Goal: Task Accomplishment & Management: Use online tool/utility

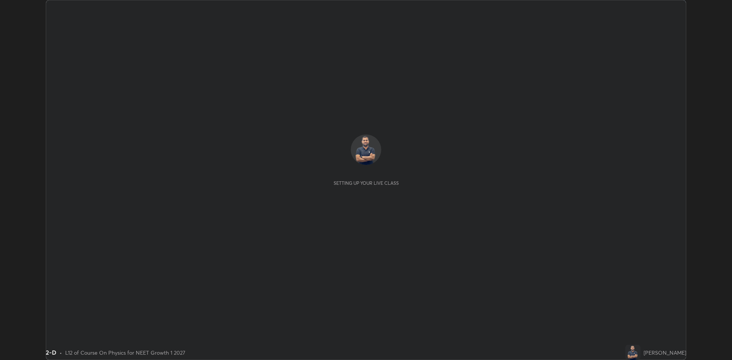
scroll to position [360, 732]
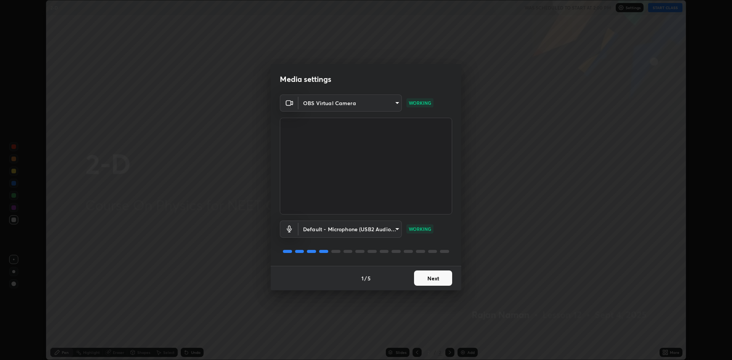
click at [419, 276] on button "Next" at bounding box center [433, 278] width 38 height 15
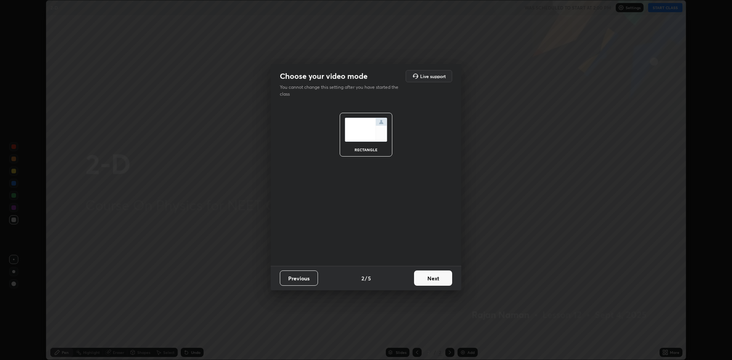
click at [428, 281] on button "Next" at bounding box center [433, 278] width 38 height 15
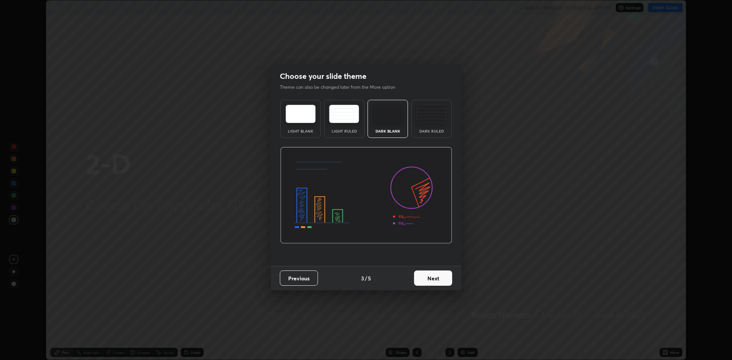
click at [433, 276] on button "Next" at bounding box center [433, 278] width 38 height 15
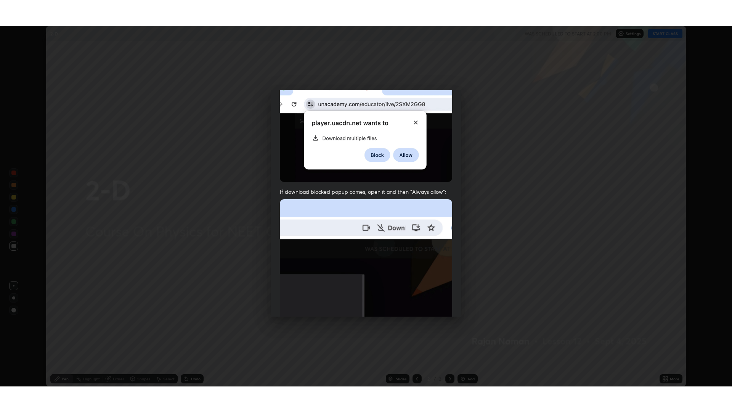
scroll to position [155, 0]
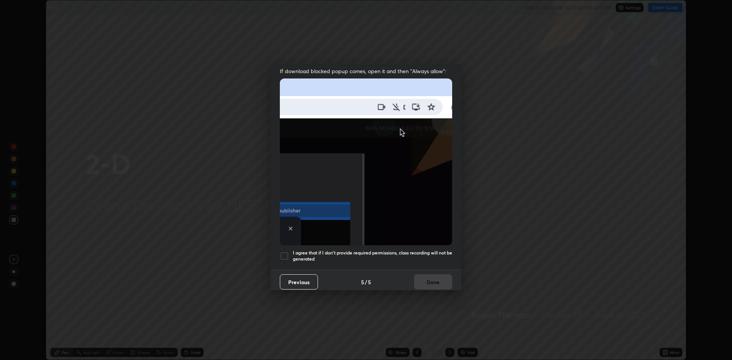
click at [290, 252] on div "I agree that if I don't provide required permissions, class recording will not …" at bounding box center [366, 256] width 172 height 9
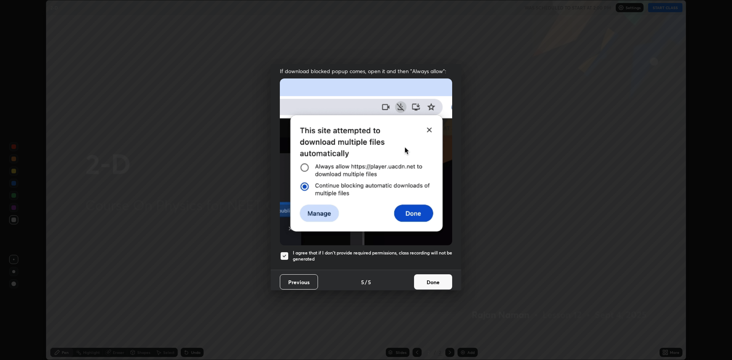
click at [449, 275] on button "Done" at bounding box center [433, 282] width 38 height 15
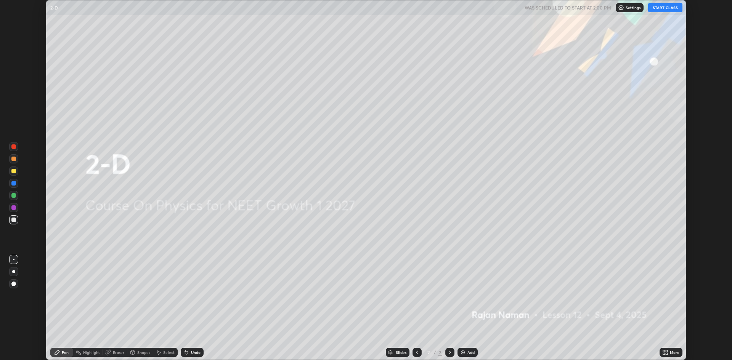
click at [466, 355] on div "Add" at bounding box center [468, 352] width 20 height 9
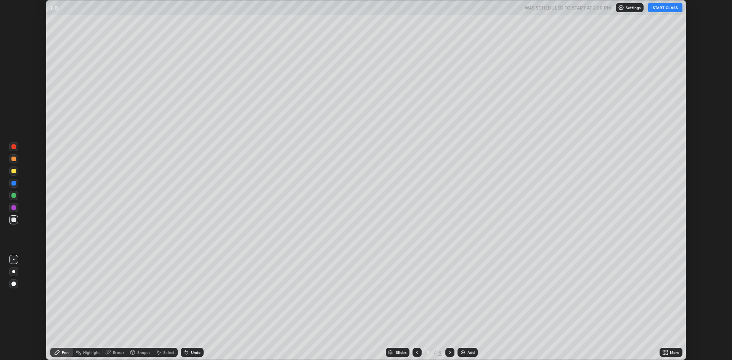
click at [667, 9] on button "START CLASS" at bounding box center [665, 7] width 34 height 9
click at [679, 353] on div "More" at bounding box center [675, 353] width 10 height 4
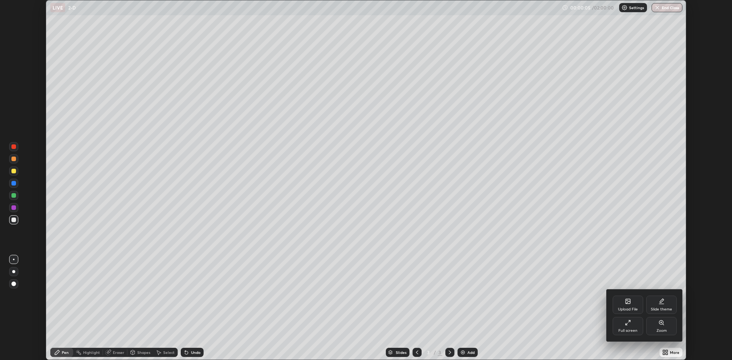
click at [632, 329] on div "Full screen" at bounding box center [628, 331] width 19 height 4
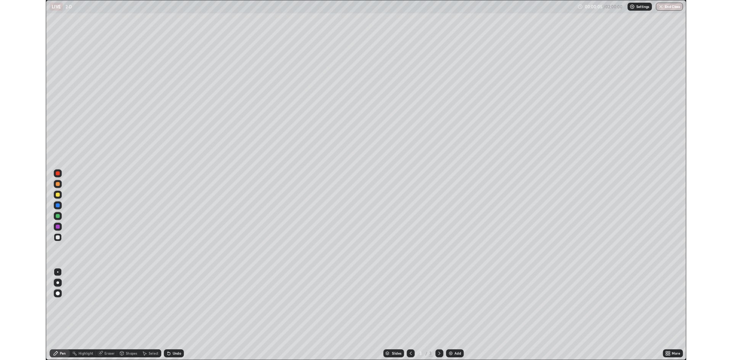
scroll to position [412, 732]
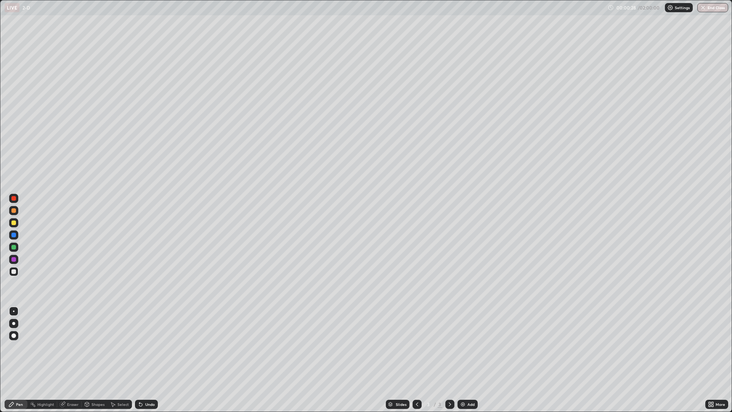
click at [17, 360] on div "Pen" at bounding box center [19, 404] width 7 height 4
click at [15, 360] on div "Pen" at bounding box center [16, 404] width 23 height 9
click at [14, 324] on div at bounding box center [13, 323] width 3 height 3
click at [17, 360] on div "Pen" at bounding box center [19, 404] width 7 height 4
click at [13, 258] on div at bounding box center [13, 259] width 5 height 5
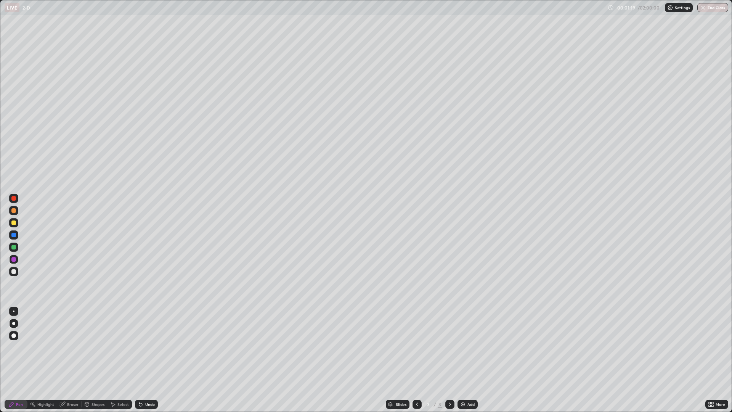
click at [14, 272] on div at bounding box center [13, 271] width 5 height 5
click at [13, 223] on div at bounding box center [13, 222] width 5 height 5
click at [11, 246] on div at bounding box center [13, 247] width 5 height 5
click at [11, 223] on div at bounding box center [13, 222] width 5 height 5
click at [14, 200] on div at bounding box center [13, 198] width 5 height 5
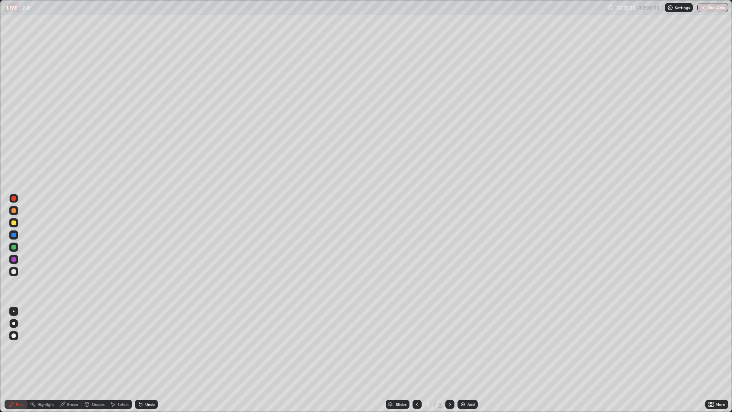
click at [62, 360] on icon at bounding box center [62, 404] width 5 height 5
click at [72, 360] on div "Eraser" at bounding box center [72, 404] width 11 height 4
click at [73, 360] on div "Eraser" at bounding box center [72, 404] width 11 height 4
click at [14, 360] on icon at bounding box center [14, 366] width 4 height 4
click at [16, 336] on div at bounding box center [13, 335] width 9 height 9
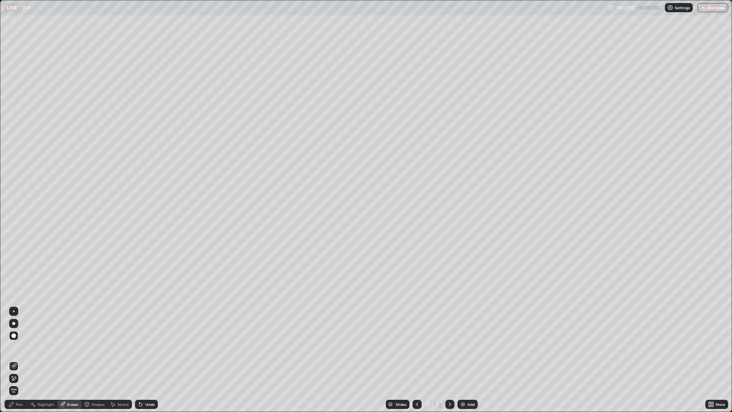
click at [11, 339] on div at bounding box center [13, 335] width 9 height 9
click at [72, 360] on div "Eraser" at bounding box center [72, 404] width 11 height 4
click at [22, 360] on div "Pen" at bounding box center [16, 404] width 23 height 9
click at [9, 271] on div at bounding box center [13, 271] width 9 height 9
click at [17, 322] on div at bounding box center [13, 323] width 9 height 9
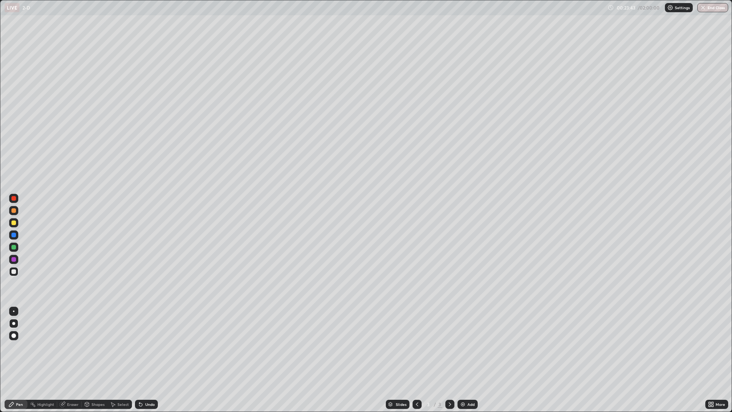
click at [16, 268] on div at bounding box center [13, 271] width 9 height 9
click at [12, 211] on div at bounding box center [13, 210] width 5 height 5
click at [465, 360] on img at bounding box center [463, 404] width 6 height 6
click at [417, 360] on icon at bounding box center [417, 404] width 6 height 6
click at [470, 360] on div "Add" at bounding box center [471, 404] width 7 height 4
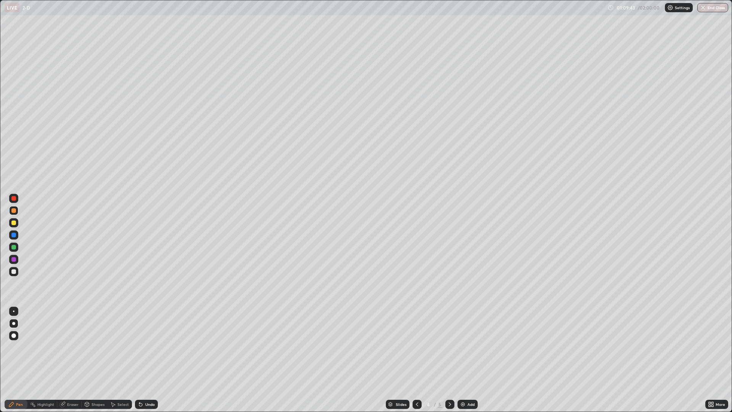
click at [711, 8] on button "End Class" at bounding box center [713, 7] width 31 height 9
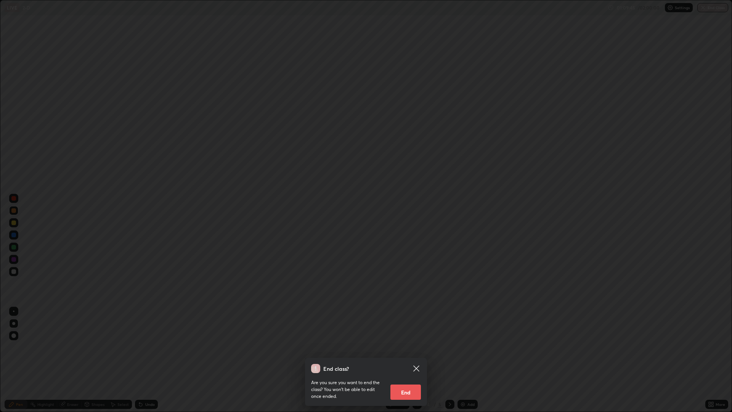
click at [406, 360] on button "End" at bounding box center [406, 392] width 31 height 15
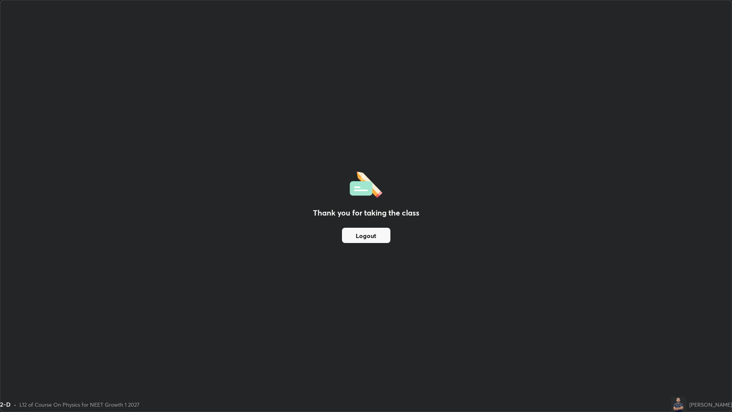
click at [364, 239] on button "Logout" at bounding box center [366, 235] width 48 height 15
click at [362, 237] on button "Logout" at bounding box center [366, 235] width 48 height 15
click at [362, 239] on button "Logout" at bounding box center [366, 235] width 48 height 15
click at [366, 236] on button "Logout" at bounding box center [366, 235] width 48 height 15
click at [365, 234] on button "Logout" at bounding box center [366, 235] width 48 height 15
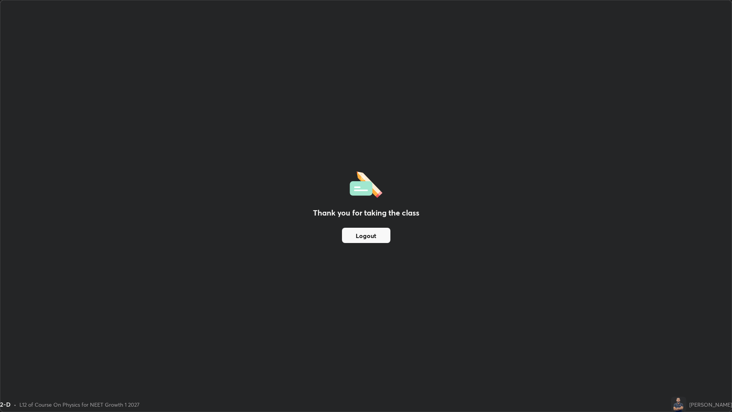
click at [365, 235] on button "Logout" at bounding box center [366, 235] width 48 height 15
click at [368, 233] on button "Logout" at bounding box center [366, 235] width 48 height 15
click at [367, 237] on button "Logout" at bounding box center [366, 235] width 48 height 15
click at [370, 236] on button "Logout" at bounding box center [366, 235] width 48 height 15
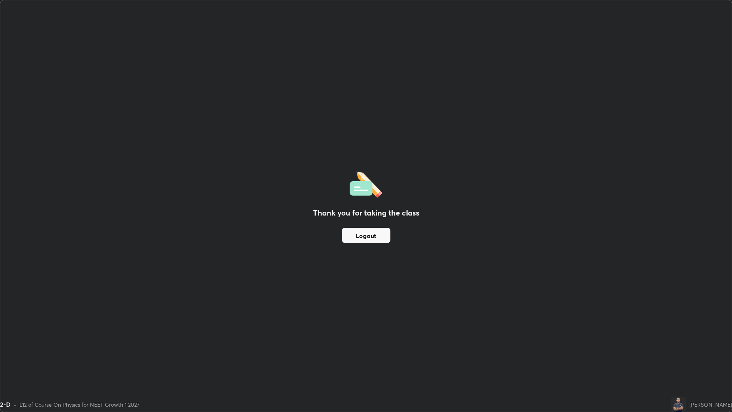
click at [374, 232] on button "Logout" at bounding box center [366, 235] width 48 height 15
click at [376, 234] on button "Logout" at bounding box center [366, 235] width 48 height 15
click at [374, 232] on button "Logout" at bounding box center [366, 235] width 48 height 15
click at [372, 233] on button "Logout" at bounding box center [366, 235] width 48 height 15
click at [376, 232] on button "Logout" at bounding box center [366, 235] width 48 height 15
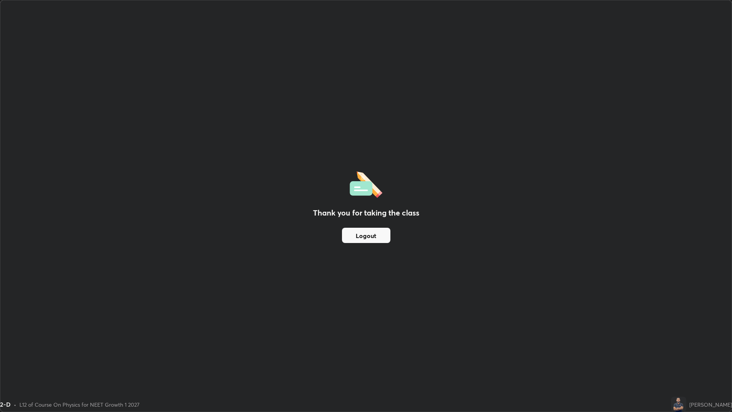
click at [376, 232] on button "Logout" at bounding box center [366, 235] width 48 height 15
click at [372, 232] on button "Logout" at bounding box center [366, 235] width 48 height 15
click at [364, 237] on button "Logout" at bounding box center [366, 235] width 48 height 15
click at [364, 236] on button "Logout" at bounding box center [366, 235] width 48 height 15
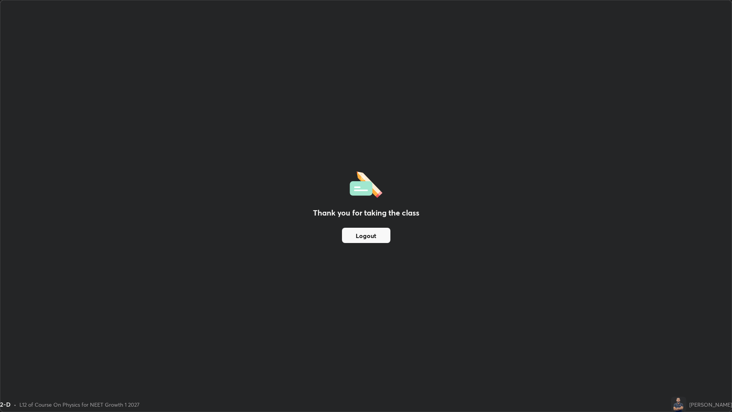
click at [367, 235] on button "Logout" at bounding box center [366, 235] width 48 height 15
click at [367, 236] on button "Logout" at bounding box center [366, 235] width 48 height 15
click at [366, 239] on button "Logout" at bounding box center [366, 235] width 48 height 15
click at [700, 360] on div "[PERSON_NAME]" at bounding box center [711, 405] width 43 height 8
click at [687, 360] on img at bounding box center [678, 404] width 15 height 15
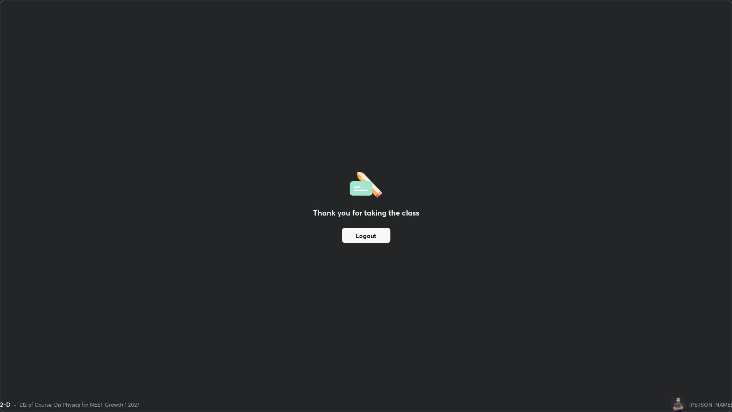
click at [687, 360] on img at bounding box center [678, 404] width 15 height 15
click at [705, 295] on div "Thank you for taking the class Logout" at bounding box center [366, 205] width 732 height 411
click at [372, 232] on button "Logout" at bounding box center [366, 235] width 48 height 15
click at [372, 235] on button "Logout" at bounding box center [366, 235] width 48 height 15
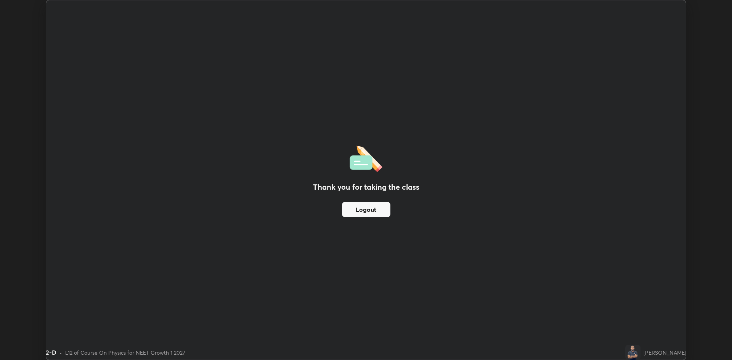
scroll to position [37785, 37413]
click at [504, 257] on div "Thank you for taking the class Logout" at bounding box center [366, 180] width 640 height 360
click at [368, 205] on button "Logout" at bounding box center [366, 209] width 48 height 15
